Goal: Participate in discussion: Engage in conversation with other users on a specific topic

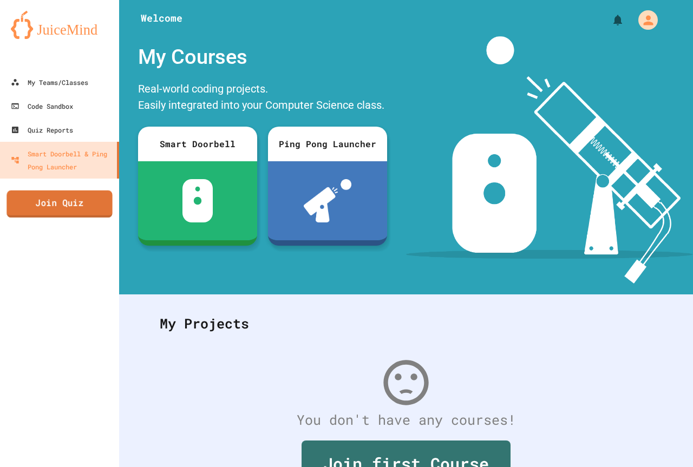
click at [80, 206] on link "Join Quiz" at bounding box center [59, 204] width 106 height 27
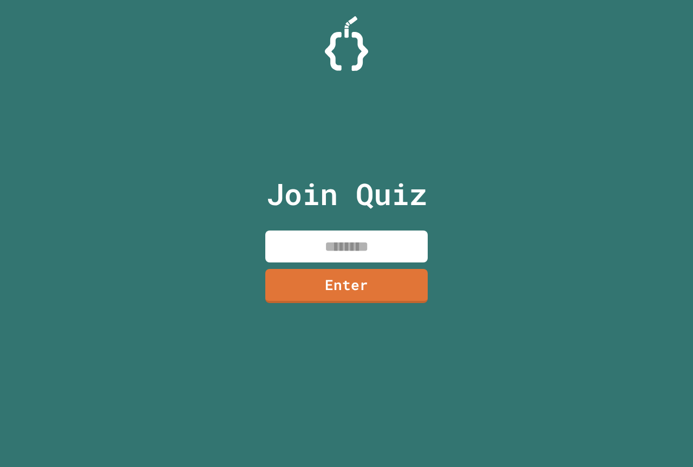
click at [311, 257] on input at bounding box center [346, 247] width 162 height 32
click at [356, 245] on input "***" at bounding box center [346, 247] width 162 height 32
click at [358, 277] on link "Enter" at bounding box center [347, 285] width 164 height 36
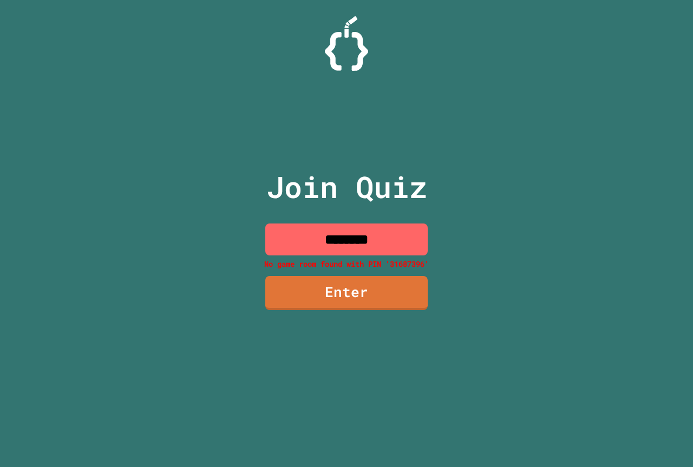
click at [387, 241] on input "********" at bounding box center [346, 240] width 162 height 32
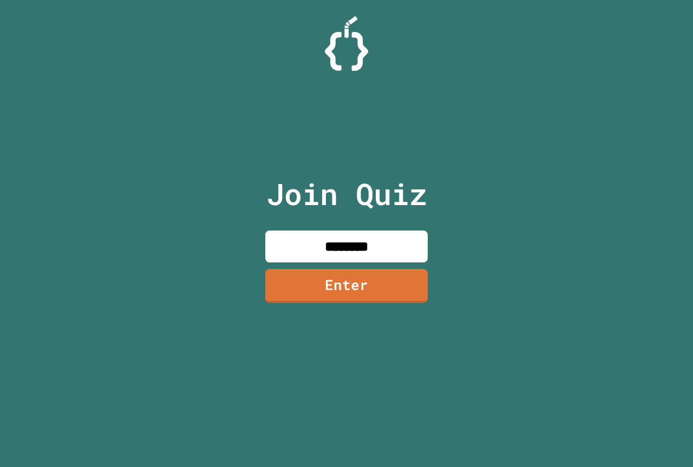
type input "********"
click at [377, 289] on link "Enter" at bounding box center [347, 285] width 158 height 36
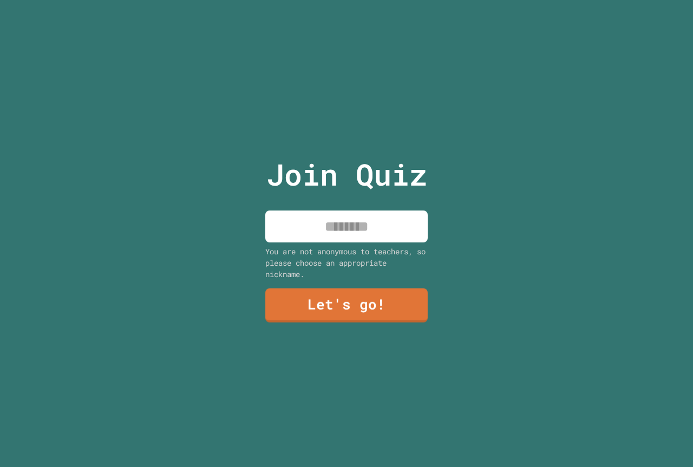
click at [379, 225] on input at bounding box center [346, 227] width 162 height 32
type input "*"
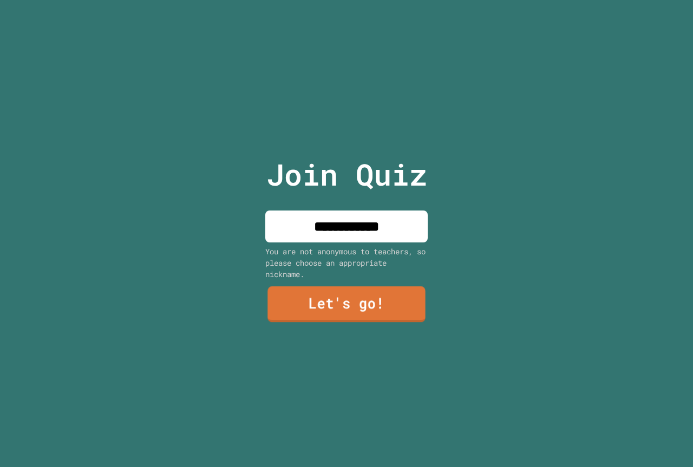
type input "**********"
click at [353, 291] on link "Let's go!" at bounding box center [346, 304] width 158 height 36
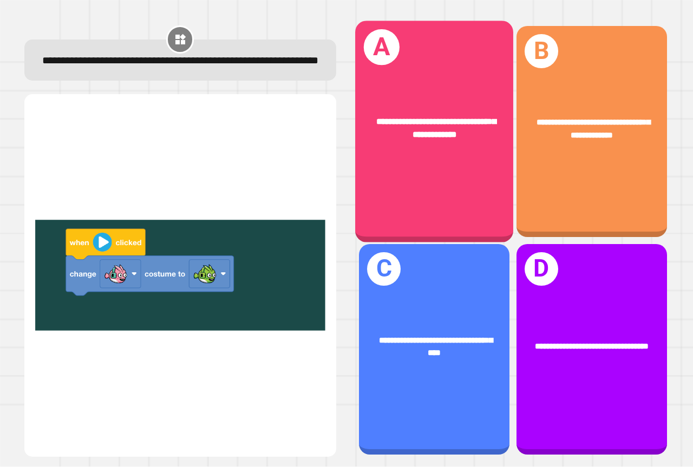
click at [379, 117] on span "**********" at bounding box center [436, 128] width 120 height 22
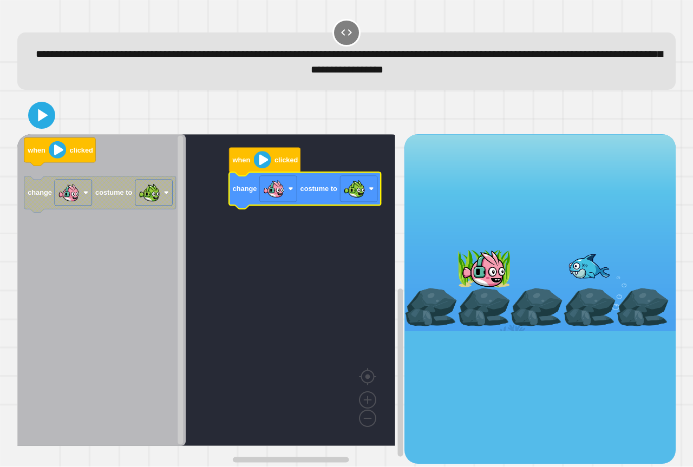
click at [257, 161] on image "Blockly Workspace" at bounding box center [262, 160] width 17 height 17
click at [260, 162] on image "Blockly Workspace" at bounding box center [262, 160] width 17 height 17
click at [263, 165] on image "Blockly Workspace" at bounding box center [262, 160] width 17 height 17
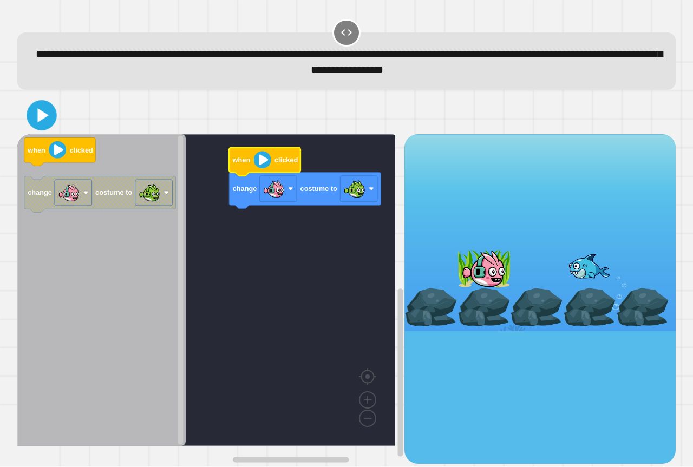
click at [36, 110] on icon at bounding box center [42, 115] width 24 height 24
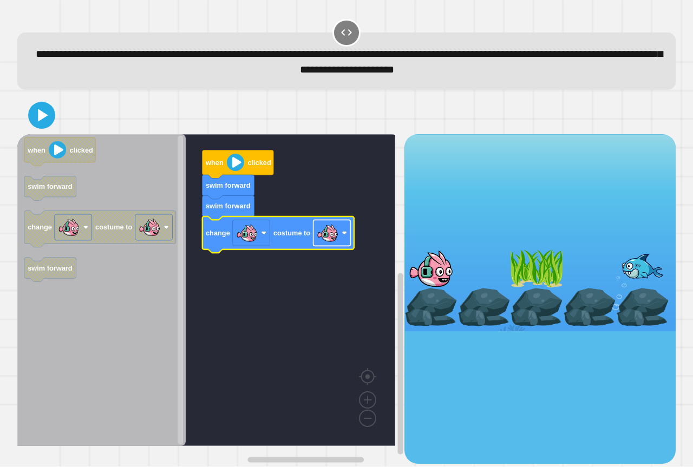
click at [346, 244] on rect "Blockly Workspace" at bounding box center [331, 233] width 37 height 26
click at [52, 122] on icon at bounding box center [42, 115] width 26 height 26
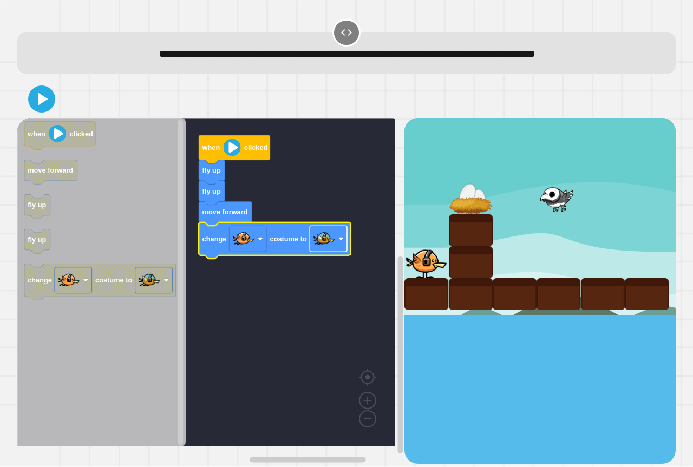
click at [332, 244] on image "Blockly Workspace" at bounding box center [324, 239] width 22 height 22
click at [32, 97] on icon at bounding box center [42, 99] width 26 height 26
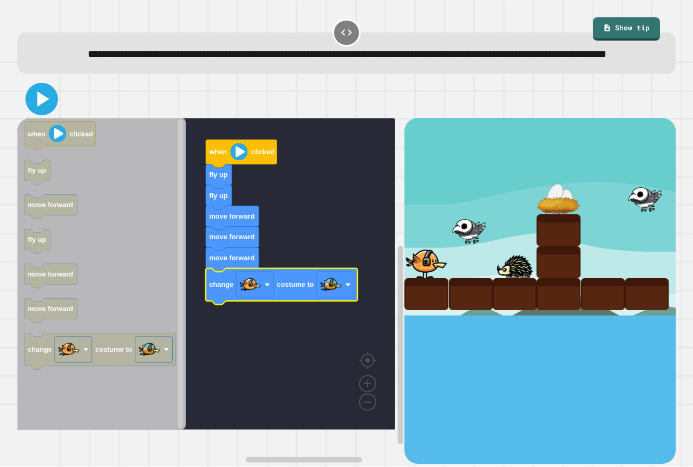
click at [34, 112] on icon at bounding box center [42, 99] width 26 height 26
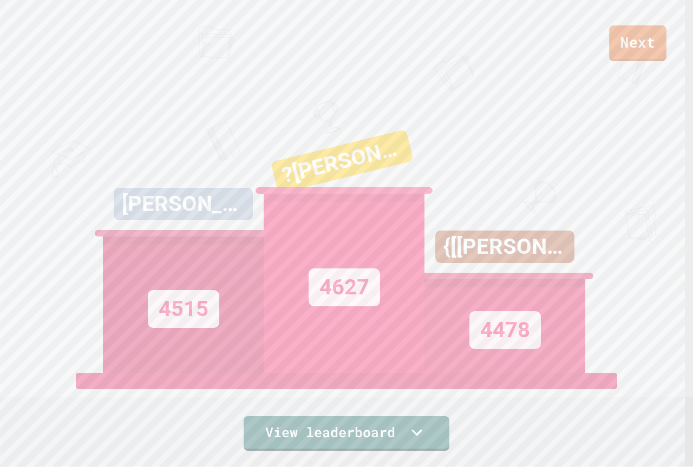
click at [641, 40] on link "Next" at bounding box center [637, 43] width 57 height 36
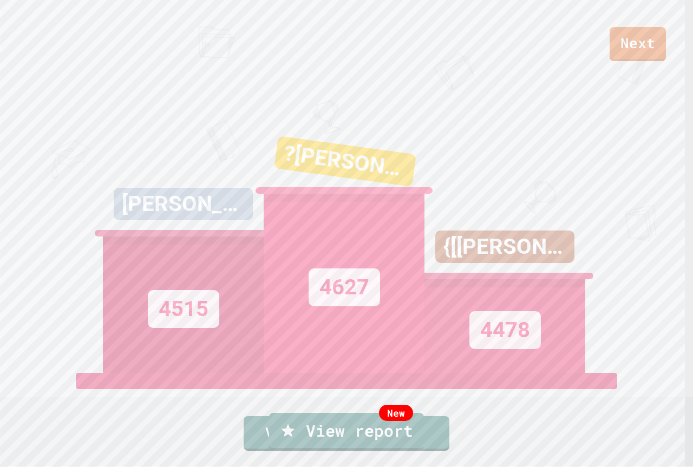
drag, startPoint x: 556, startPoint y: 155, endPoint x: 549, endPoint y: 217, distance: 61.6
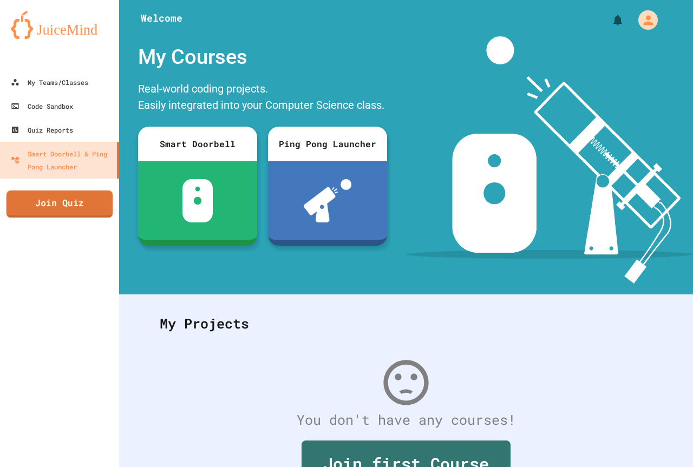
click at [56, 209] on link "Join Quiz" at bounding box center [59, 204] width 107 height 27
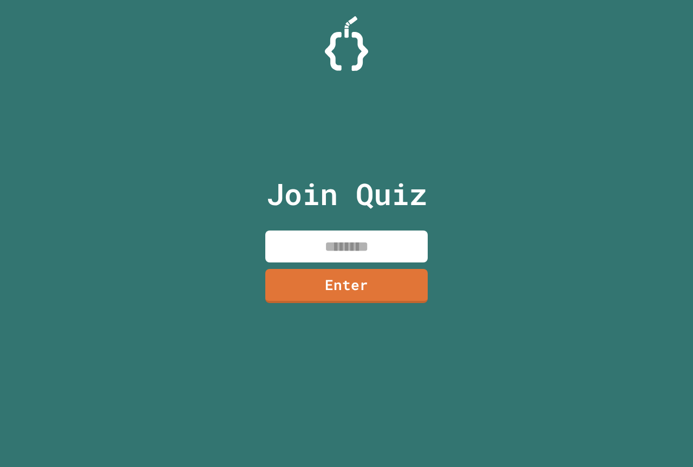
click at [332, 240] on input at bounding box center [346, 247] width 162 height 32
type input "********"
click at [307, 296] on link "Enter" at bounding box center [346, 285] width 163 height 36
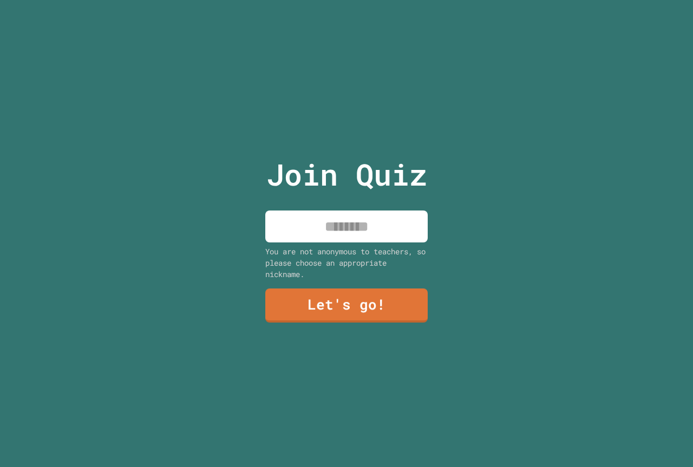
click at [342, 227] on input at bounding box center [346, 227] width 162 height 32
type input "**********"
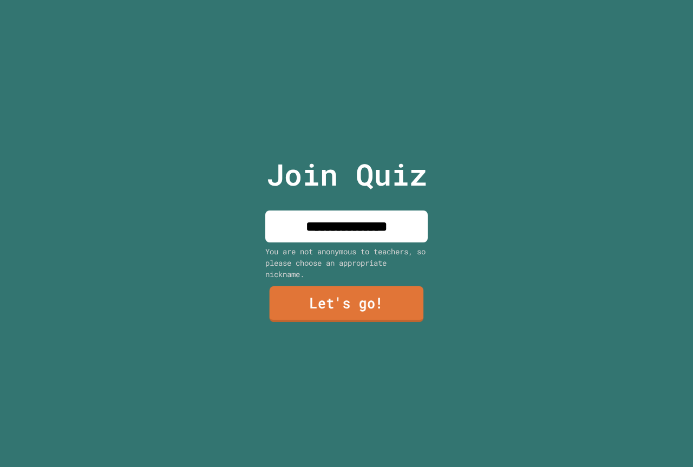
click at [387, 298] on link "Let's go!" at bounding box center [347, 304] width 154 height 36
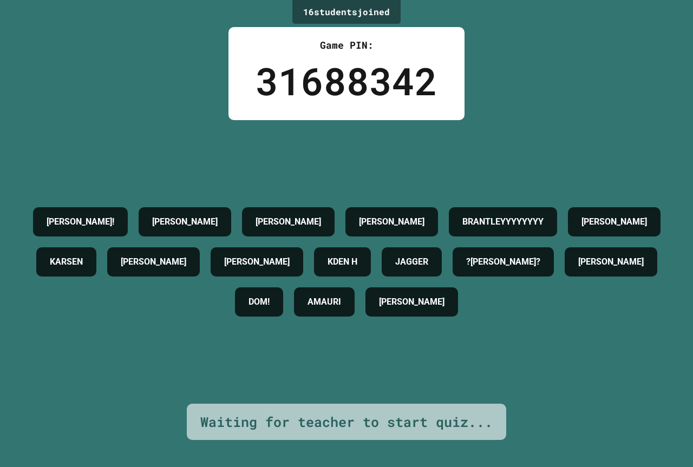
click at [214, 215] on h4 "[PERSON_NAME]" at bounding box center [185, 221] width 66 height 13
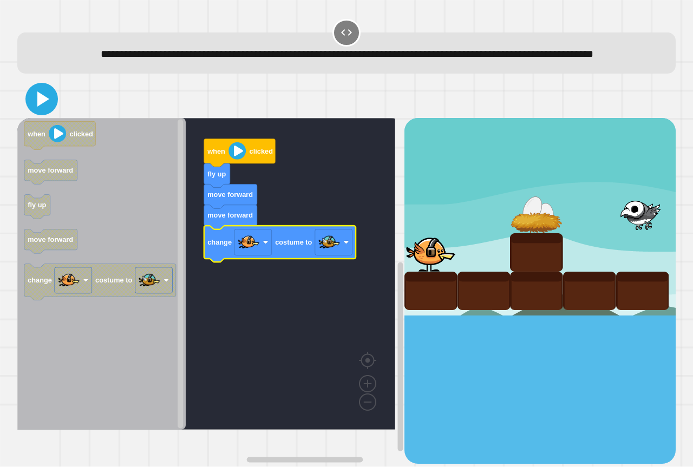
click at [41, 112] on icon at bounding box center [42, 99] width 26 height 26
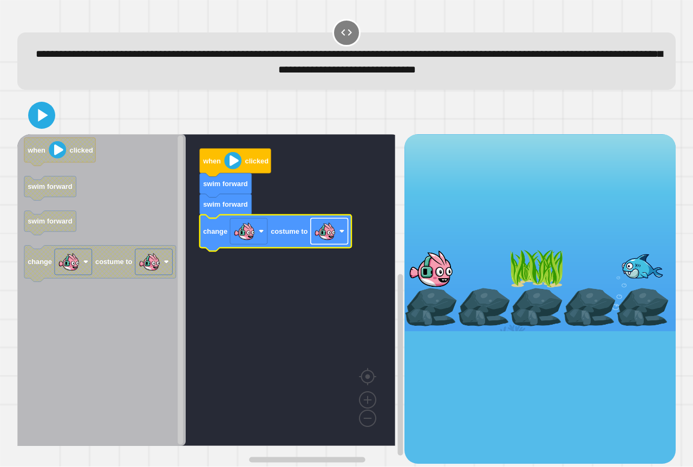
click at [339, 242] on rect "Blockly Workspace" at bounding box center [329, 232] width 37 height 26
click at [46, 115] on icon at bounding box center [43, 115] width 12 height 15
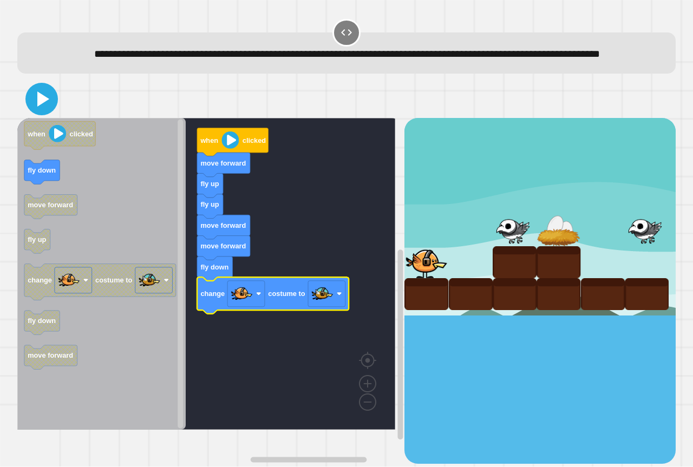
click at [41, 111] on icon at bounding box center [42, 99] width 26 height 26
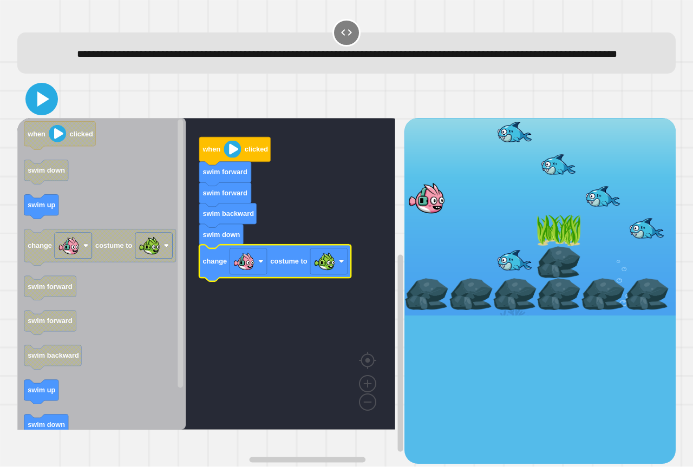
click at [43, 112] on icon at bounding box center [42, 99] width 26 height 26
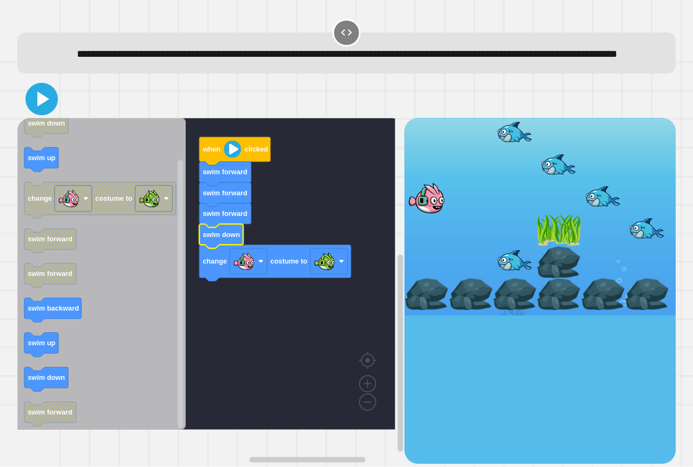
click at [40, 110] on icon at bounding box center [42, 99] width 26 height 26
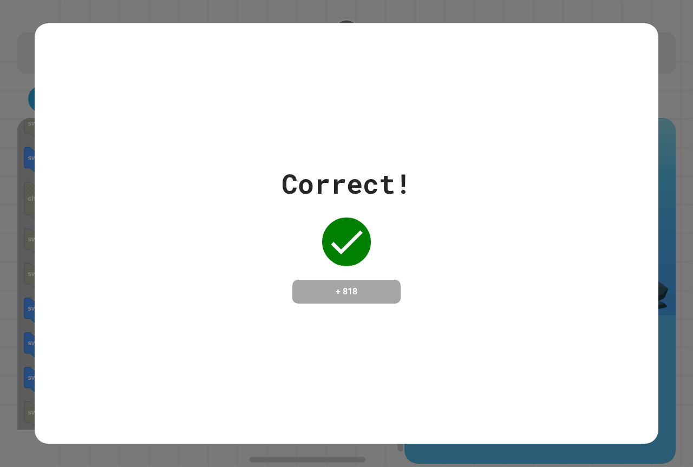
click at [343, 240] on icon at bounding box center [346, 241] width 43 height 43
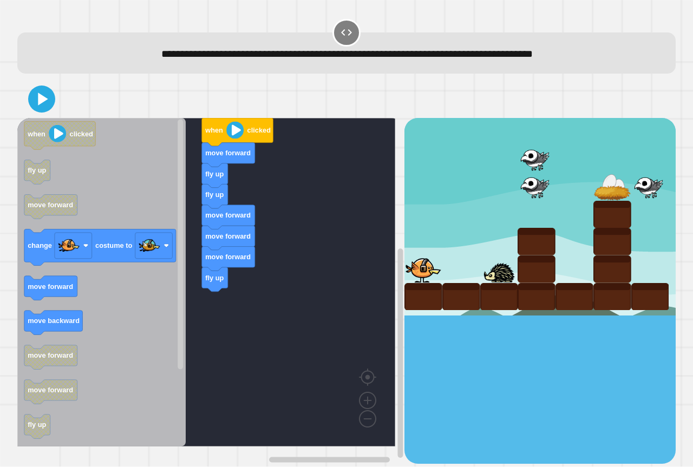
click at [129, 297] on icon "when clicked fly up move forward change costume to move forward move backward m…" at bounding box center [101, 282] width 168 height 329
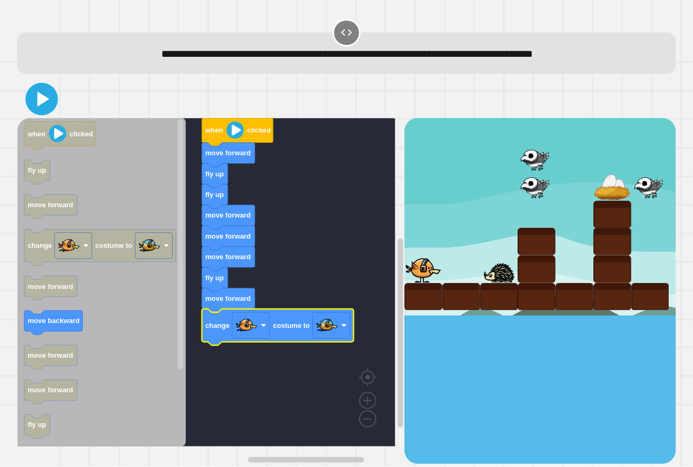
click at [44, 102] on icon at bounding box center [43, 98] width 12 height 15
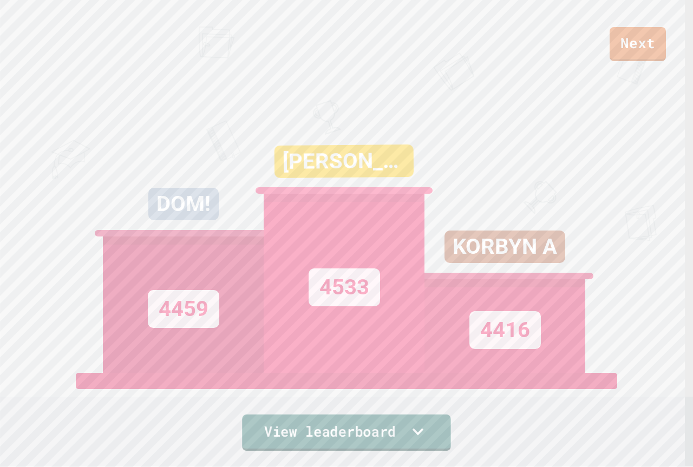
click at [300, 430] on link "View leaderboard" at bounding box center [346, 433] width 208 height 36
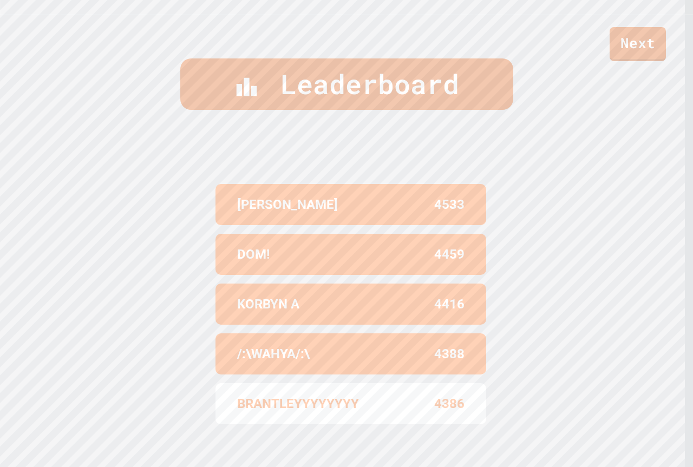
scroll to position [471, 0]
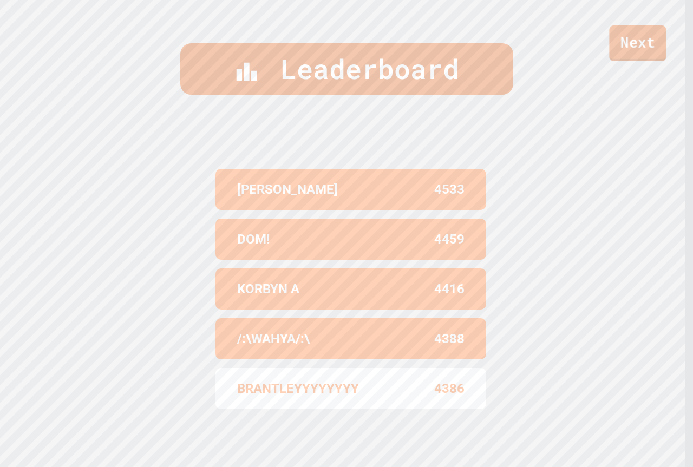
click at [637, 34] on link "Next" at bounding box center [637, 43] width 57 height 36
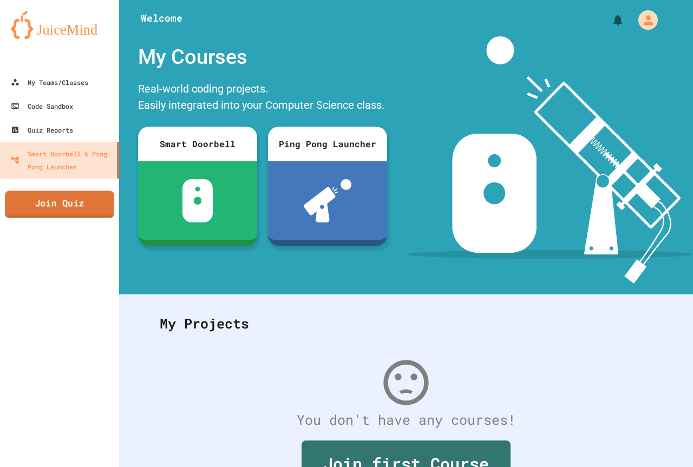
click at [42, 203] on link "Join Quiz" at bounding box center [59, 204] width 109 height 27
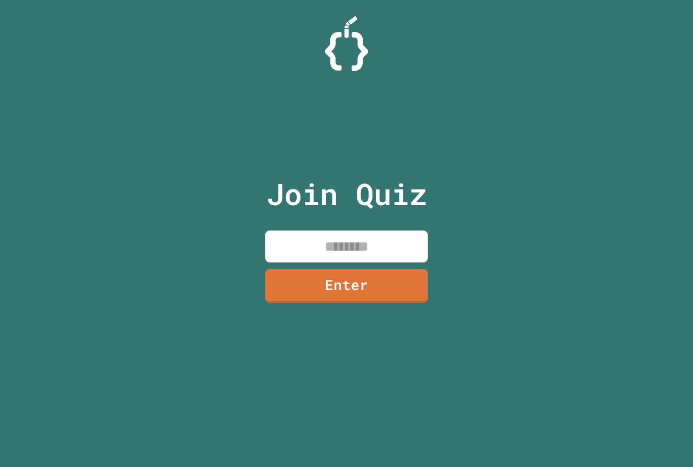
click at [284, 242] on input at bounding box center [346, 247] width 162 height 32
paste input
type input "********"
click at [363, 269] on link "Enter" at bounding box center [346, 285] width 165 height 36
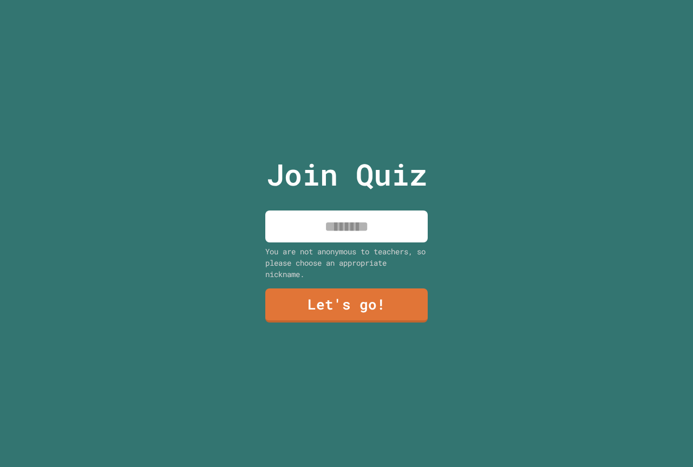
click at [351, 217] on input at bounding box center [346, 227] width 162 height 32
type input "**********"
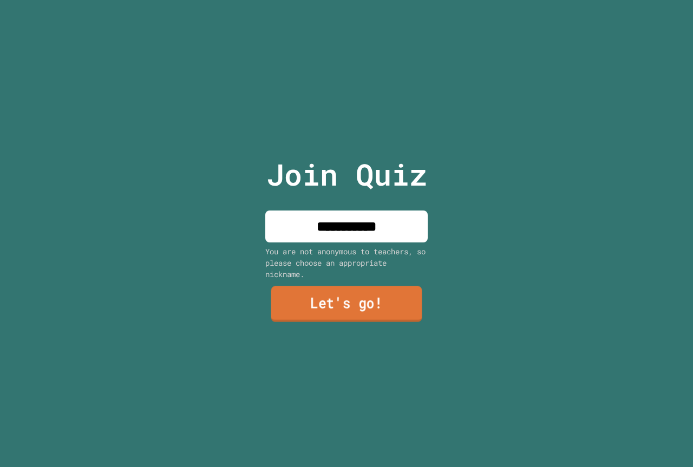
click at [349, 292] on link "Let's go!" at bounding box center [346, 304] width 151 height 36
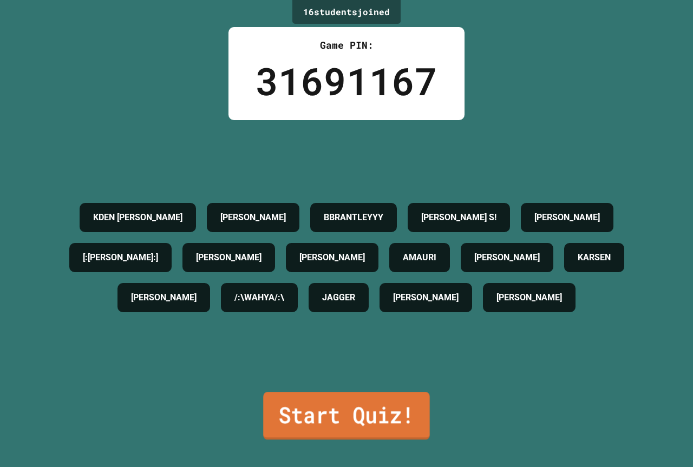
click at [299, 427] on link "Start Quiz!" at bounding box center [346, 416] width 167 height 48
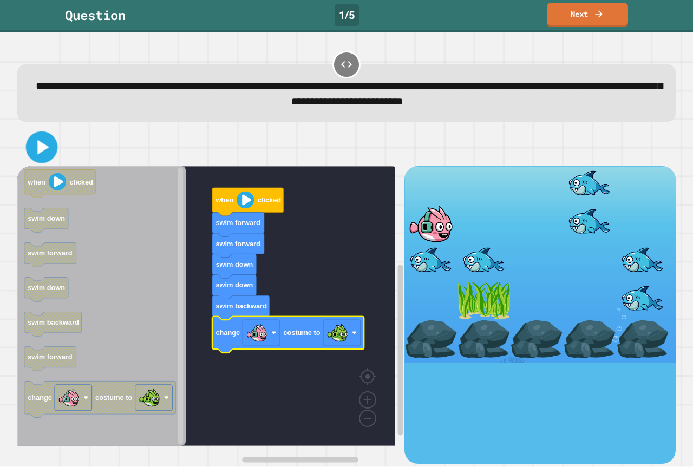
click at [41, 153] on icon at bounding box center [43, 147] width 12 height 15
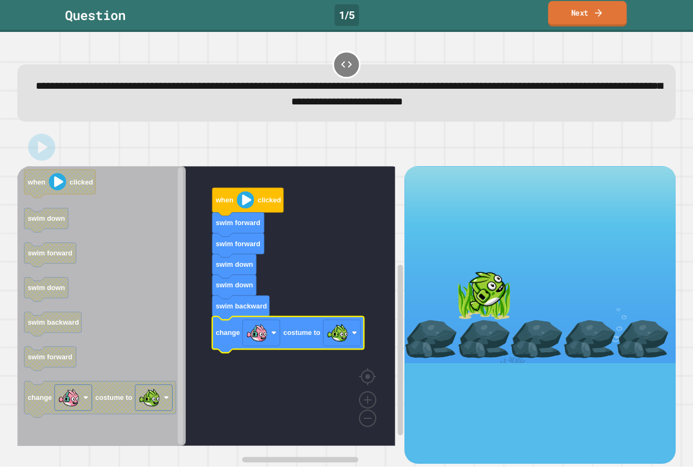
click at [559, 11] on link "Next" at bounding box center [587, 13] width 78 height 25
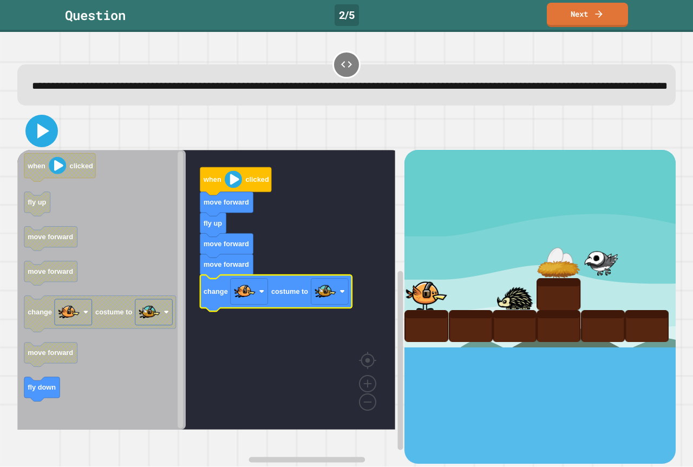
click at [38, 139] on icon at bounding box center [43, 130] width 12 height 15
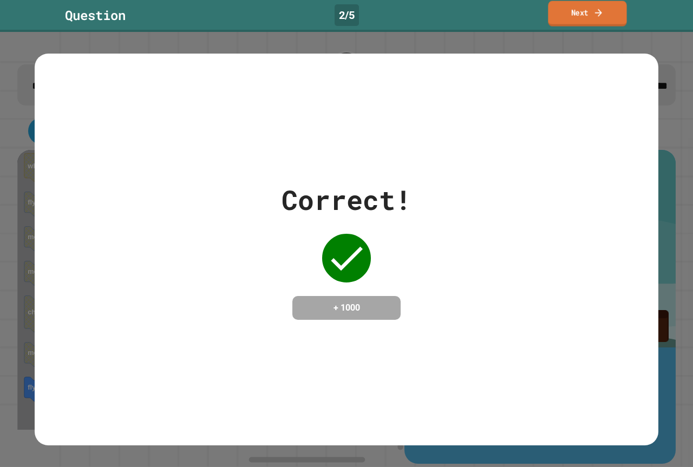
click at [606, 8] on link "Next" at bounding box center [587, 13] width 78 height 25
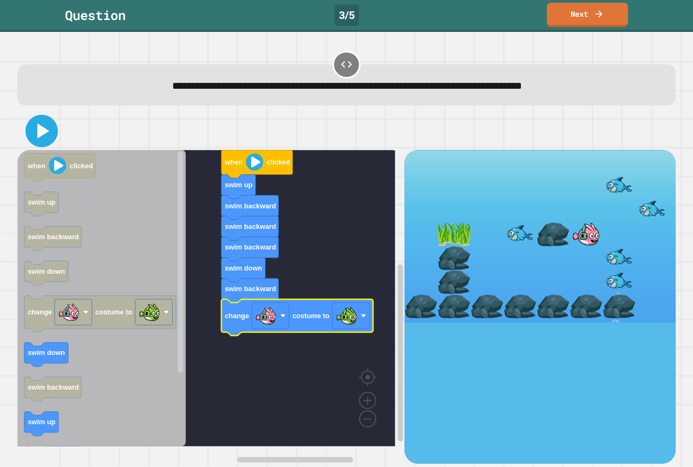
click at [37, 132] on icon at bounding box center [43, 130] width 12 height 15
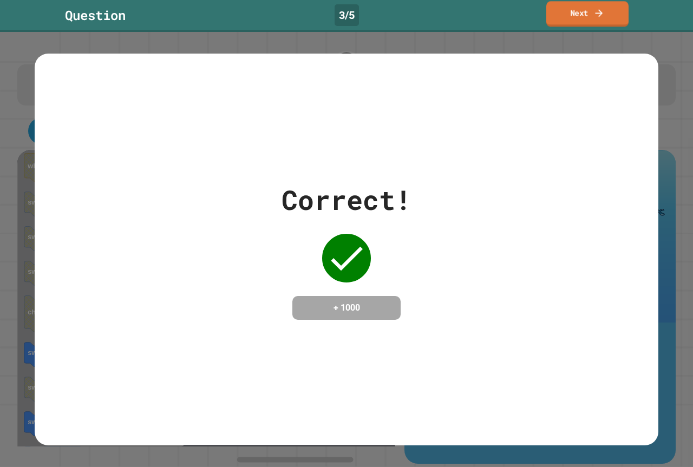
click at [592, 18] on link "Next" at bounding box center [587, 13] width 82 height 25
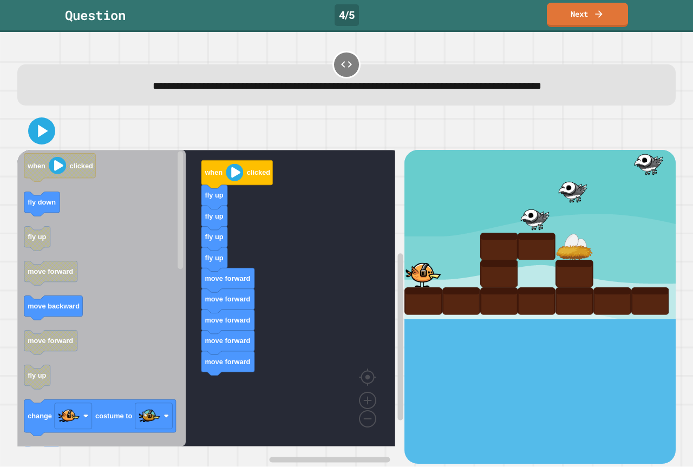
click at [25, 208] on icon "when clicked fly down fly up move forward move backward move forward fly up cha…" at bounding box center [101, 298] width 168 height 297
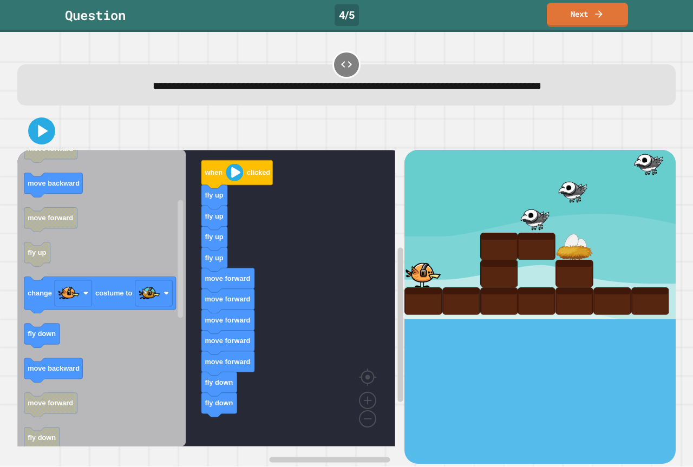
click at [185, 337] on icon "when clicked fly down fly up move forward move backward move forward fly up cha…" at bounding box center [101, 298] width 168 height 297
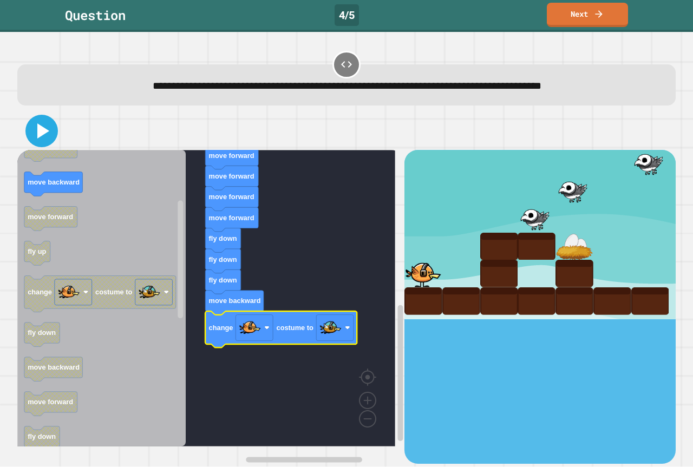
click at [43, 124] on icon at bounding box center [42, 131] width 26 height 26
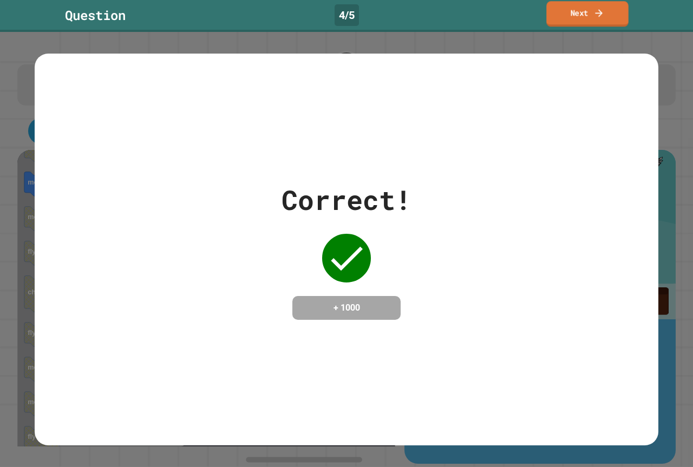
click at [576, 12] on link "Next" at bounding box center [587, 13] width 82 height 25
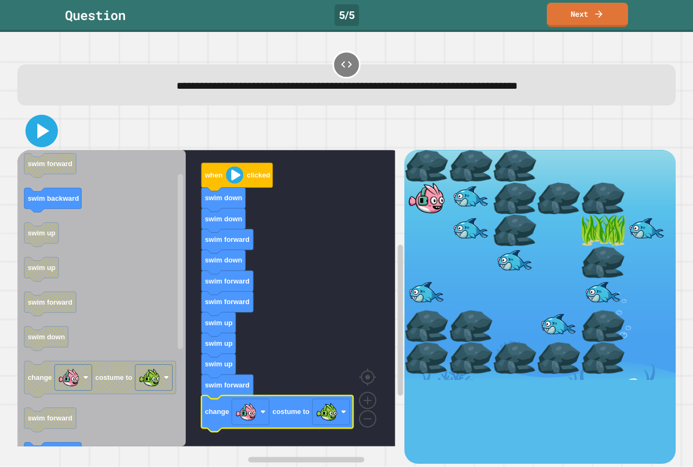
click at [51, 139] on icon at bounding box center [42, 131] width 26 height 26
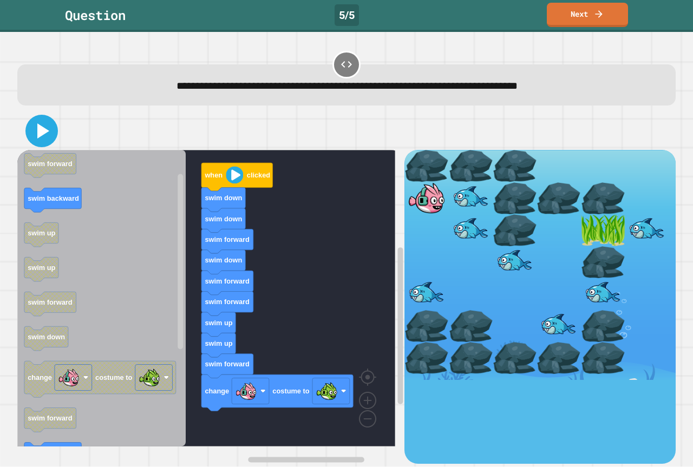
click at [31, 130] on icon at bounding box center [42, 131] width 26 height 26
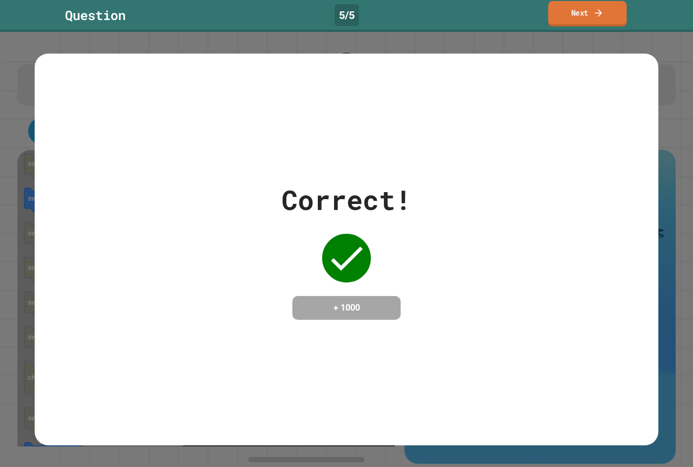
click at [600, 11] on icon at bounding box center [598, 12] width 10 height 11
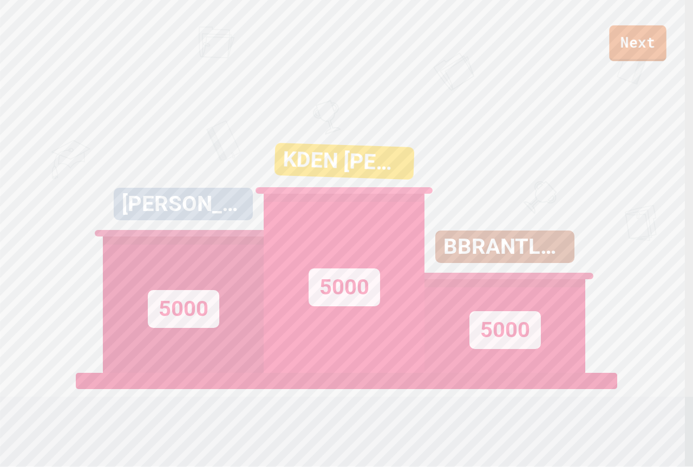
click at [641, 54] on link "Next" at bounding box center [637, 43] width 57 height 36
